Goal: Information Seeking & Learning: Learn about a topic

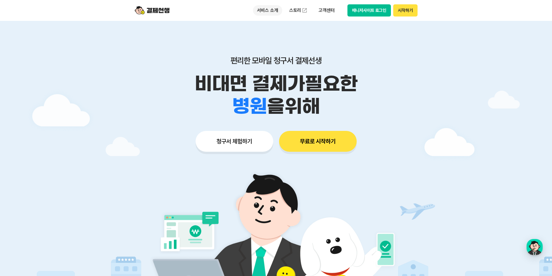
click at [263, 11] on p "서비스 소개" at bounding box center [267, 10] width 29 height 10
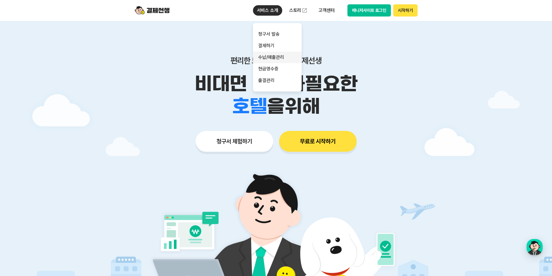
click at [283, 58] on link "수납/매출관리" at bounding box center [277, 58] width 49 height 12
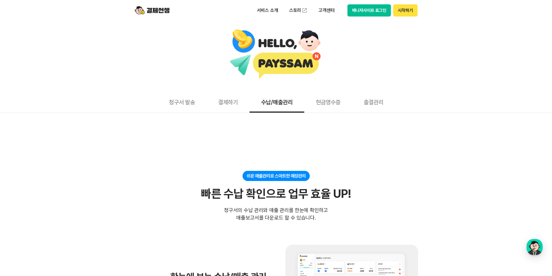
click at [185, 104] on button "청구서 발송" at bounding box center [181, 101] width 49 height 21
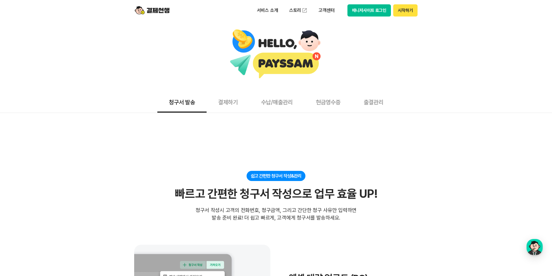
click at [223, 106] on button "결제하기" at bounding box center [228, 101] width 43 height 21
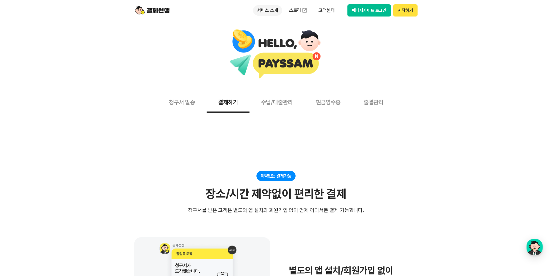
click at [264, 10] on p "서비스 소개" at bounding box center [267, 10] width 29 height 10
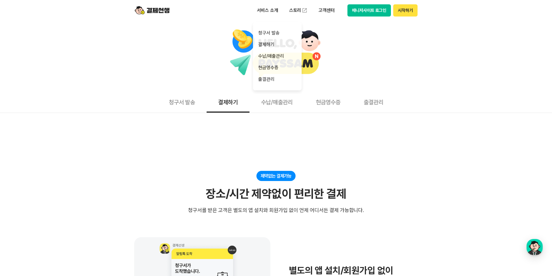
click at [127, 12] on header "서비스 소개 청구서 발송 결제하기 수납/매출관리 현금영수증 출결관리 스토리 고객센터 매니저사이트 로그인 시작하기" at bounding box center [276, 10] width 552 height 21
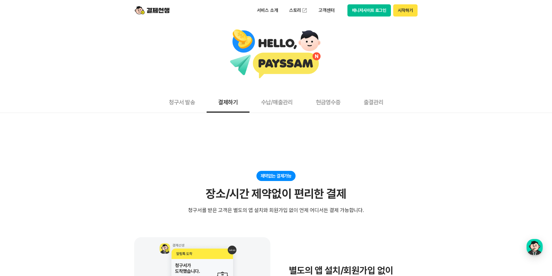
click at [132, 10] on div "서비스 소개 스토리 고객센터 매니저사이트 로그인 시작하기" at bounding box center [276, 10] width 297 height 21
click at [144, 11] on img at bounding box center [152, 10] width 35 height 11
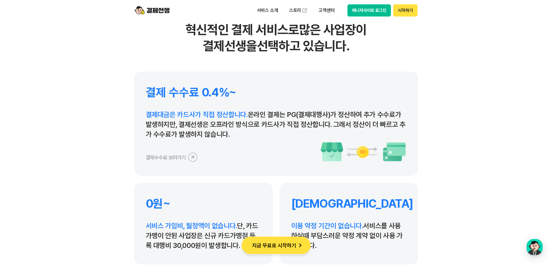
scroll to position [2695, 0]
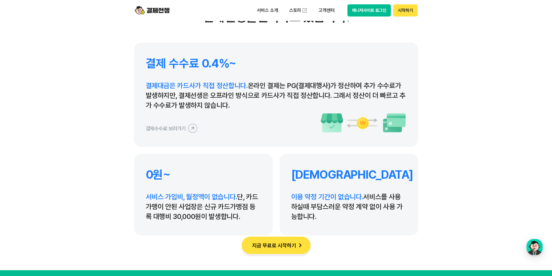
click at [160, 176] on h4 "0원~" at bounding box center [203, 175] width 115 height 14
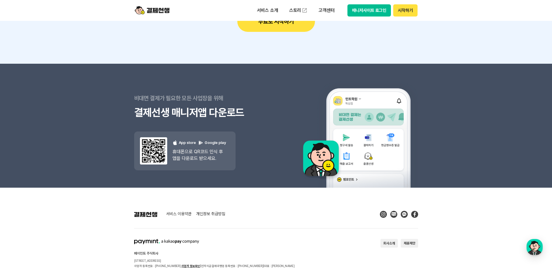
scroll to position [5180, 0]
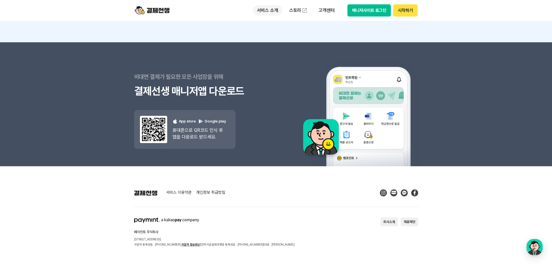
click at [267, 14] on p "서비스 소개" at bounding box center [267, 10] width 29 height 10
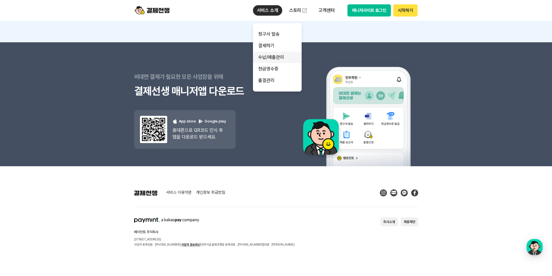
click at [277, 58] on link "수납/매출관리" at bounding box center [277, 58] width 49 height 12
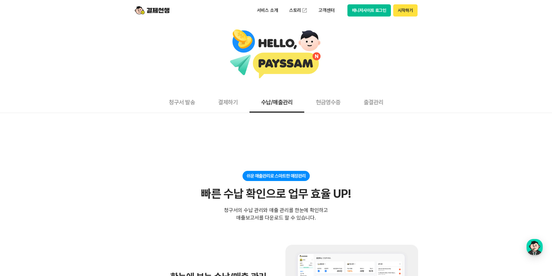
click at [336, 108] on button "현금영수증" at bounding box center [328, 101] width 48 height 21
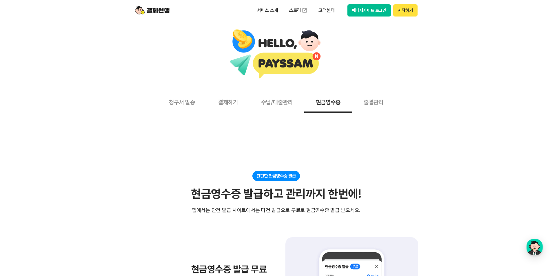
click at [368, 104] on button "출결관리" at bounding box center [373, 101] width 43 height 21
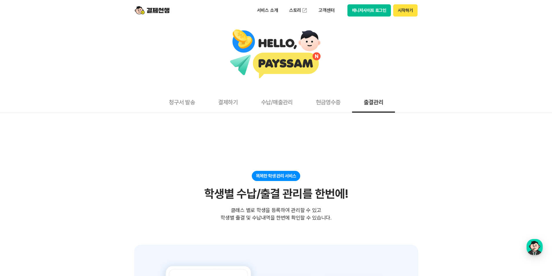
click at [259, 106] on button "수납/매출관리" at bounding box center [277, 101] width 55 height 21
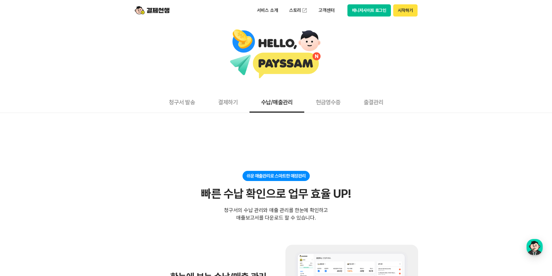
click at [228, 103] on button "결제하기" at bounding box center [228, 101] width 43 height 21
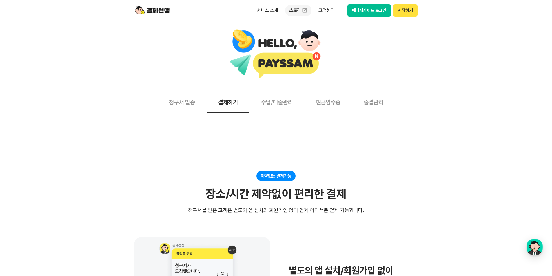
click at [300, 10] on link "스토리" at bounding box center [298, 11] width 27 height 12
click at [332, 11] on p "고객센터" at bounding box center [326, 10] width 24 height 10
click at [340, 45] on link "이용 가이드" at bounding box center [338, 46] width 49 height 13
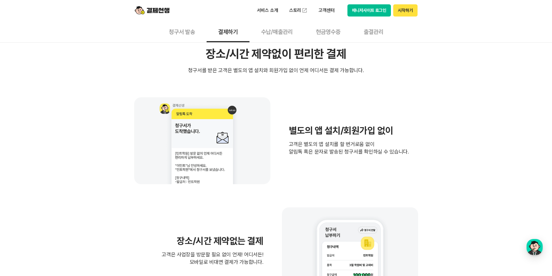
scroll to position [58, 0]
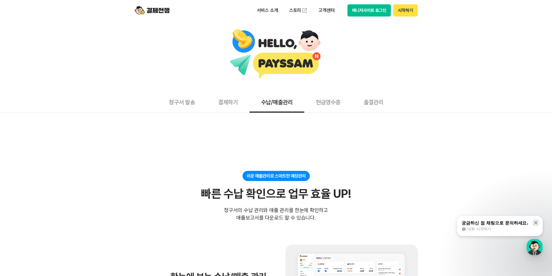
click at [158, 10] on img at bounding box center [152, 10] width 35 height 11
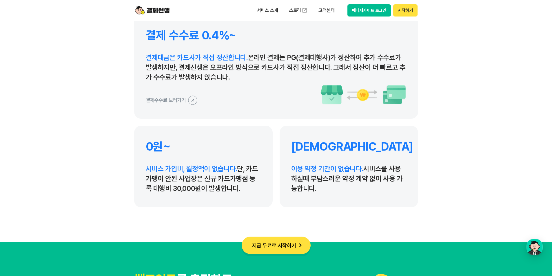
scroll to position [2695, 0]
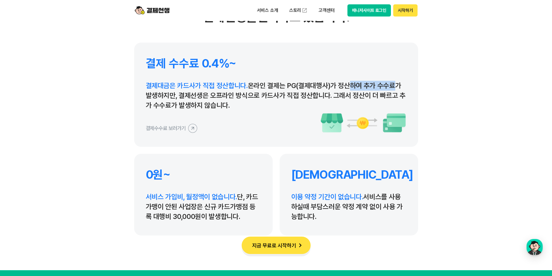
drag, startPoint x: 344, startPoint y: 88, endPoint x: 385, endPoint y: 83, distance: 41.4
click at [385, 83] on p "결제대금은 카드사가 직접 정산합니다. 온라인 결제는 PG(결제대행사)가 정산하여 추가 수수료가 발생하지만, 결제선생은 오프라인 방식으로 카드사…" at bounding box center [276, 96] width 261 height 30
drag, startPoint x: 151, startPoint y: 195, endPoint x: 249, endPoint y: 198, distance: 98.3
click at [249, 198] on p "서비스 가입비, 월정액이 없습니다. 단, 카드가맹이 안된 사업장은 신규 카드가맹점 등록 대행비 30,000원이 발생합니다." at bounding box center [203, 207] width 115 height 30
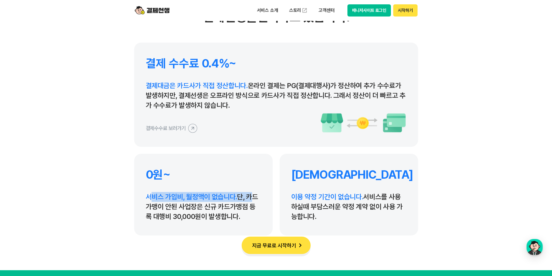
click at [249, 198] on p "서비스 가입비, 월정액이 없습니다. 단, 카드가맹이 안된 사업장은 신규 카드가맹점 등록 대행비 30,000원이 발생합니다." at bounding box center [203, 207] width 115 height 30
click at [211, 202] on p "서비스 가입비, 월정액이 없습니다. 단, 카드가맹이 안된 사업장은 신규 카드가맹점 등록 대행비 30,000원이 발생합니다." at bounding box center [203, 207] width 115 height 30
drag, startPoint x: 247, startPoint y: 197, endPoint x: 251, endPoint y: 218, distance: 20.8
click at [251, 218] on p "서비스 가입비, 월정액이 없습니다. 단, 카드가맹이 안된 사업장은 신규 카드가맹점 등록 대행비 30,000원이 발생합니다." at bounding box center [203, 207] width 115 height 30
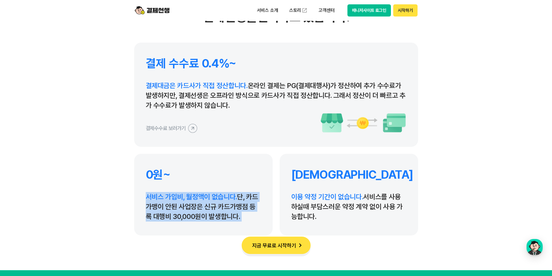
drag, startPoint x: 251, startPoint y: 218, endPoint x: 151, endPoint y: 198, distance: 102.0
click at [151, 198] on p "서비스 가입비, 월정액이 없습니다. 단, 카드가맹이 안된 사업장은 신규 카드가맹점 등록 대행비 30,000원이 발생합니다." at bounding box center [203, 207] width 115 height 30
click at [151, 198] on span "서비스 가입비, 월정액이 없습니다." at bounding box center [192, 197] width 92 height 8
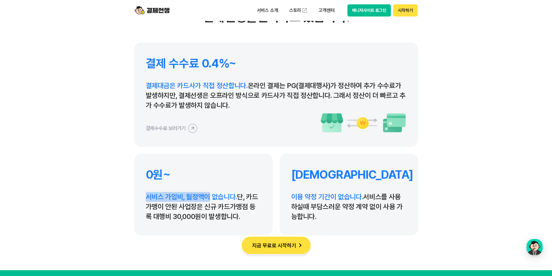
drag, startPoint x: 151, startPoint y: 198, endPoint x: 196, endPoint y: 197, distance: 44.9
click at [196, 197] on span "서비스 가입비, 월정액이 없습니다." at bounding box center [192, 197] width 92 height 8
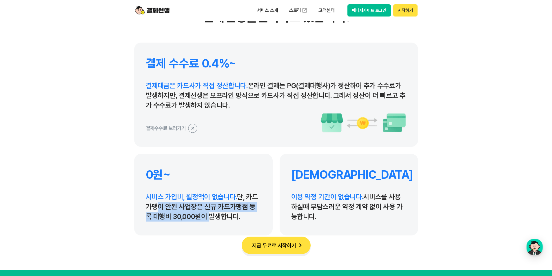
drag, startPoint x: 151, startPoint y: 211, endPoint x: 199, endPoint y: 212, distance: 48.1
click at [199, 212] on p "서비스 가입비, 월정액이 없습니다. 단, 카드가맹이 안된 사업장은 신규 카드가맹점 등록 대행비 30,000원이 발생합니다." at bounding box center [203, 207] width 115 height 30
drag, startPoint x: 205, startPoint y: 213, endPoint x: 203, endPoint y: 204, distance: 9.1
click at [203, 204] on p "서비스 가입비, 월정액이 없습니다. 단, 카드가맹이 안된 사업장은 신규 카드가맹점 등록 대행비 30,000원이 발생합니다." at bounding box center [203, 207] width 115 height 30
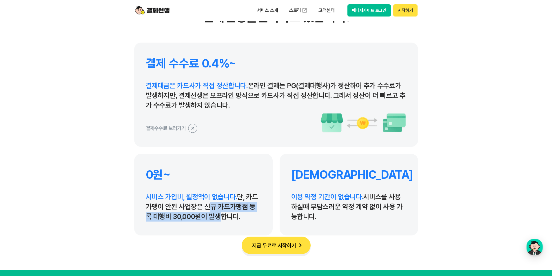
click at [203, 204] on p "서비스 가입비, 월정액이 없습니다. 단, 카드가맹이 안된 사업장은 신규 카드가맹점 등록 대행비 30,000원이 발생합니다." at bounding box center [203, 207] width 115 height 30
drag, startPoint x: 305, startPoint y: 196, endPoint x: 324, endPoint y: 200, distance: 18.8
click at [324, 200] on span "이용 약정 기간이 없습니다." at bounding box center [327, 197] width 72 height 8
drag, startPoint x: 336, startPoint y: 219, endPoint x: 325, endPoint y: 196, distance: 25.7
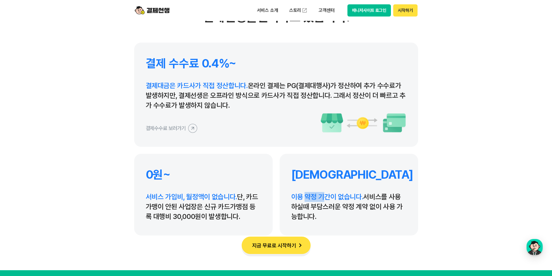
click at [325, 196] on p "이용 약정 기간이 없습니다. 서비스를 사용하실때 부담스러운 약정 계약 없이 사용 가능합니다." at bounding box center [348, 207] width 115 height 30
click at [325, 196] on span "이용 약정 기간이 없습니다." at bounding box center [327, 197] width 72 height 8
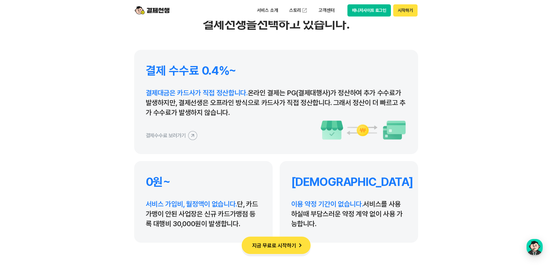
scroll to position [2637, 0]
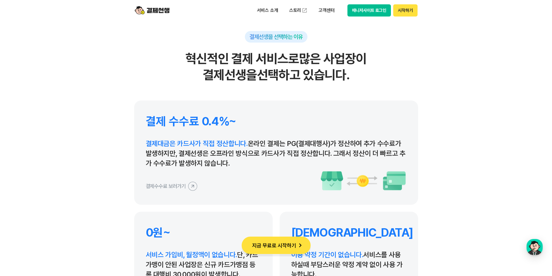
click at [193, 185] on icon at bounding box center [192, 186] width 13 height 13
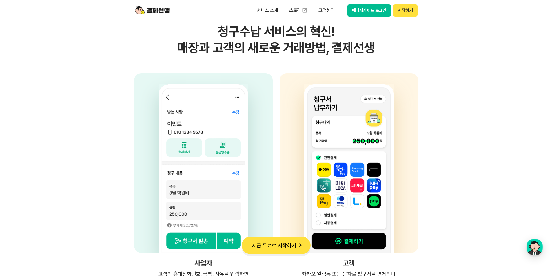
scroll to position [1449, 0]
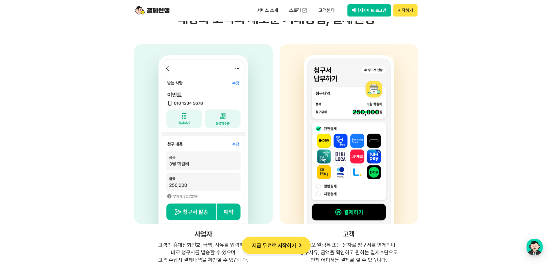
click at [173, 167] on img at bounding box center [204, 139] width 90 height 169
click at [178, 188] on img at bounding box center [204, 139] width 90 height 169
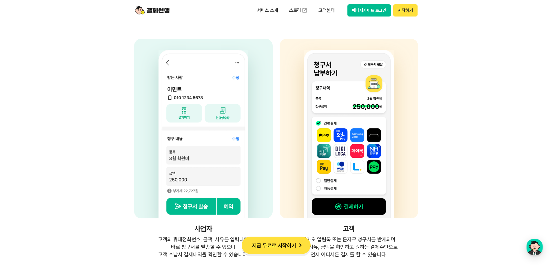
scroll to position [1507, 0]
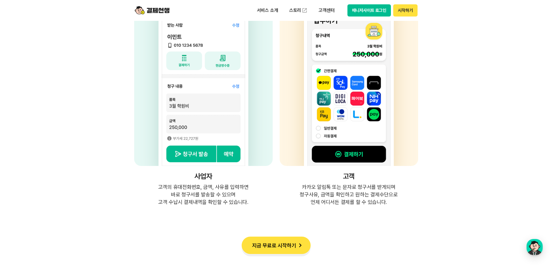
click at [137, 54] on div at bounding box center [203, 76] width 139 height 180
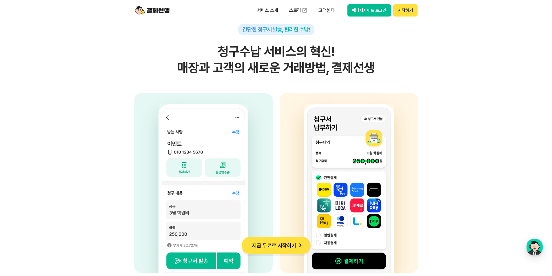
scroll to position [1391, 0]
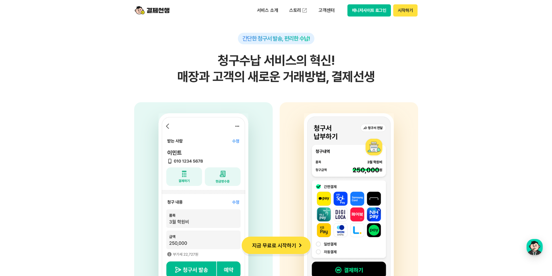
click at [456, 80] on section "간단한 청구서 발송, 편리한 수납! 청구수납 서비스의 혁신! 매장과 고객의 새로운 거래방법, 결제선생 사업자 고객의 휴대전화번호, 금액, 사유…" at bounding box center [276, 139] width 552 height 365
